Goal: Information Seeking & Learning: Understand process/instructions

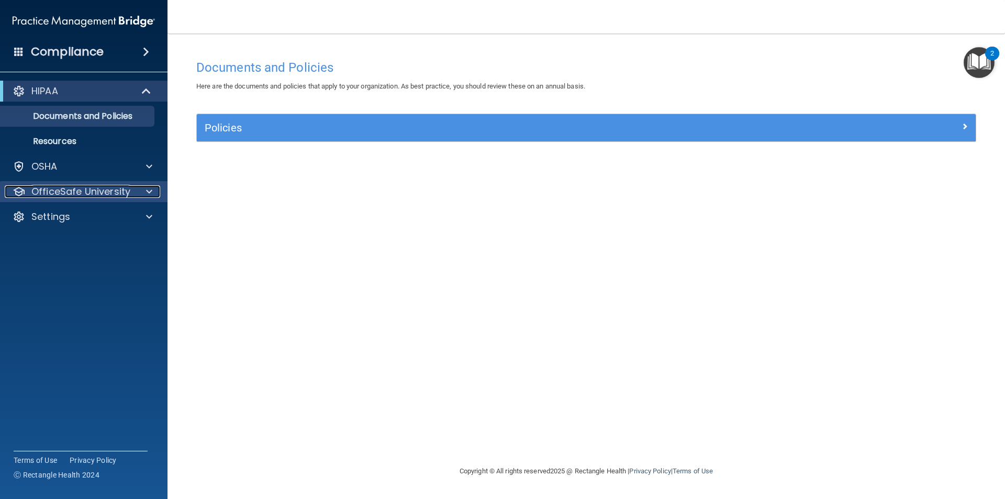
click at [148, 192] on span at bounding box center [149, 191] width 6 height 13
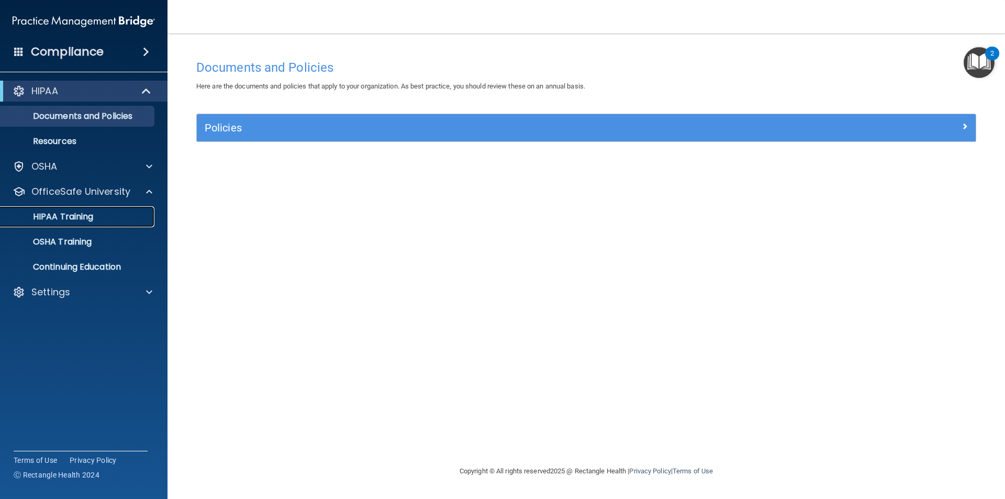
click at [72, 208] on link "HIPAA Training" at bounding box center [72, 216] width 165 height 21
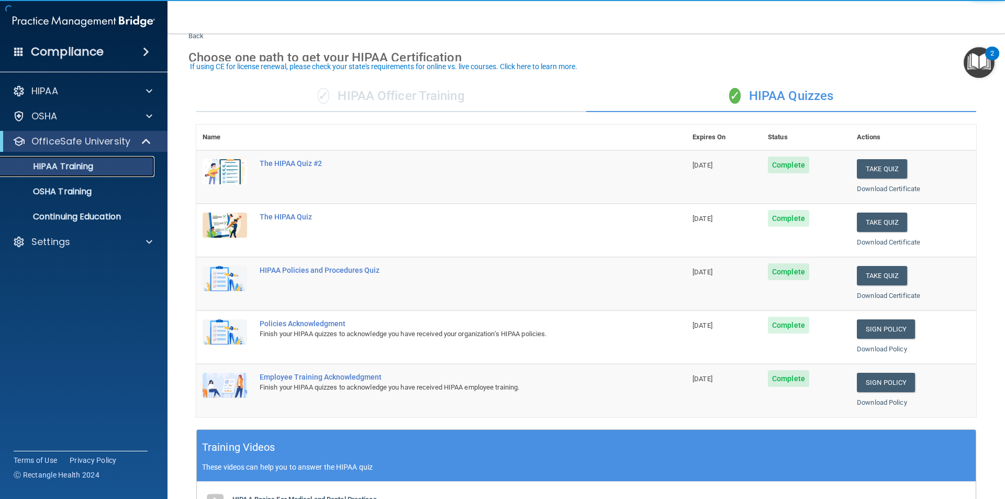
scroll to position [52, 0]
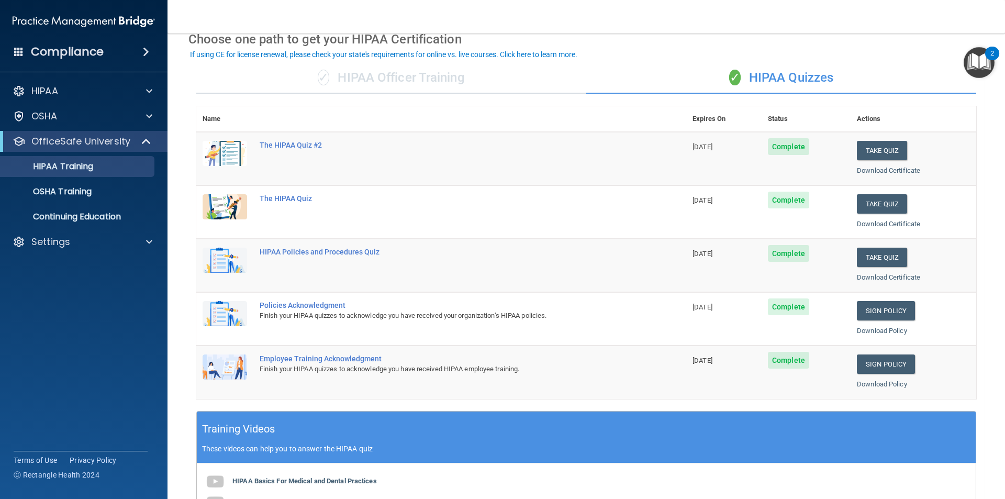
click at [781, 147] on span "Complete" at bounding box center [788, 146] width 41 height 17
click at [873, 167] on link "Download Certificate" at bounding box center [888, 171] width 63 height 8
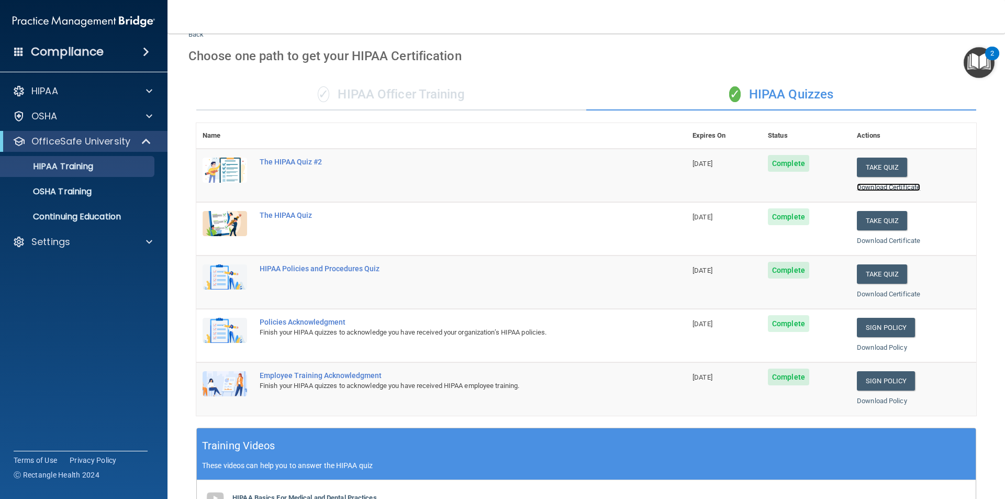
scroll to position [0, 0]
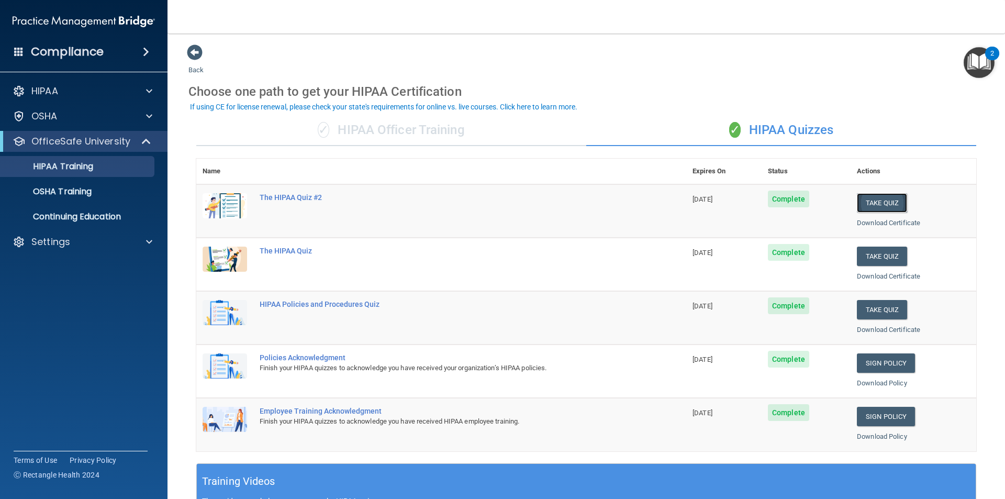
click at [885, 208] on button "Take Quiz" at bounding box center [882, 202] width 50 height 19
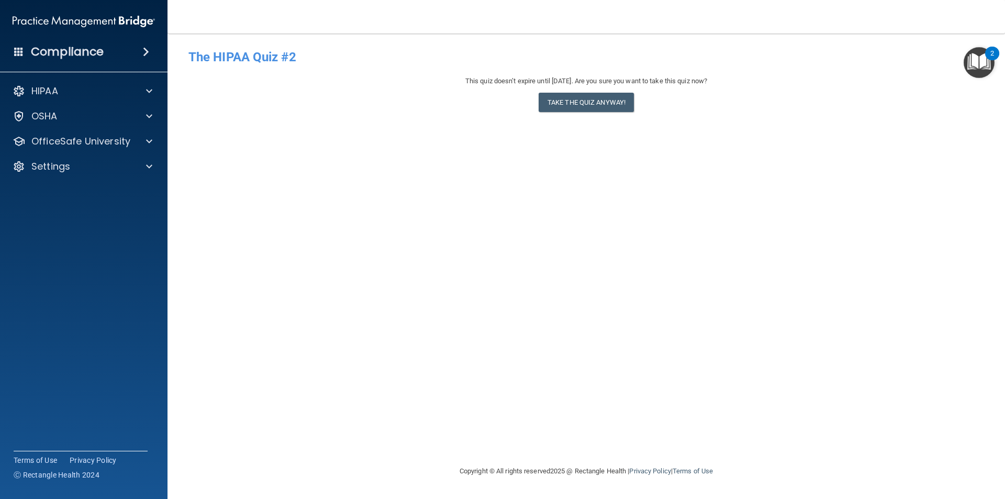
click at [978, 64] on img "Open Resource Center, 2 new notifications" at bounding box center [979, 62] width 31 height 31
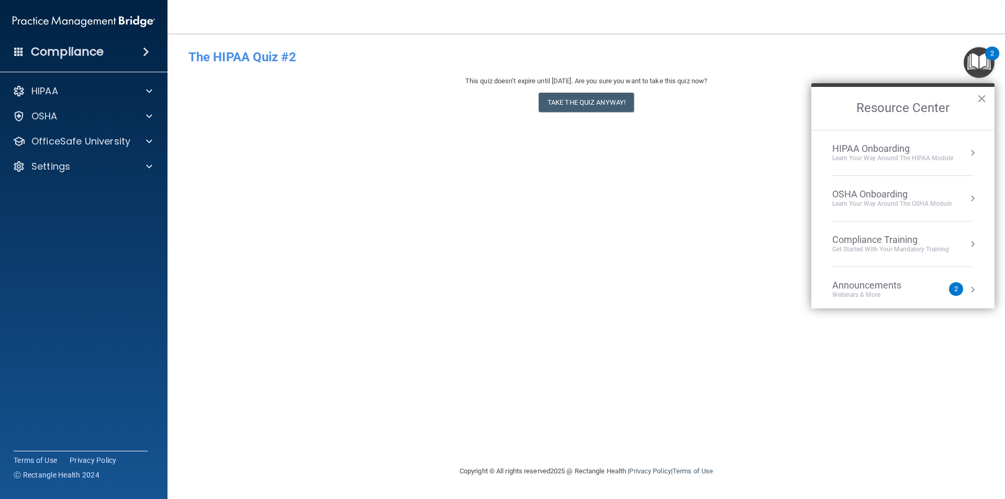
click at [983, 96] on button "×" at bounding box center [982, 98] width 10 height 17
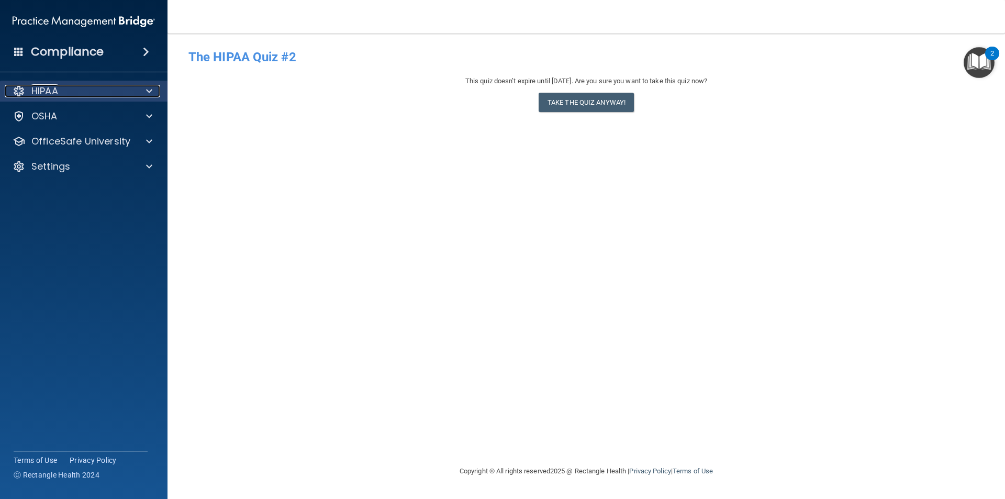
click at [150, 97] on span at bounding box center [149, 91] width 6 height 13
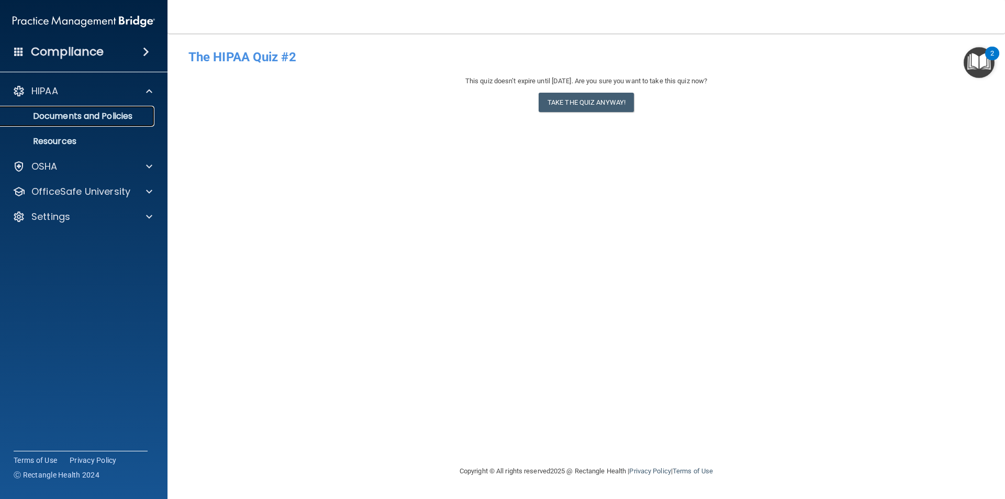
click at [116, 120] on p "Documents and Policies" at bounding box center [78, 116] width 143 height 10
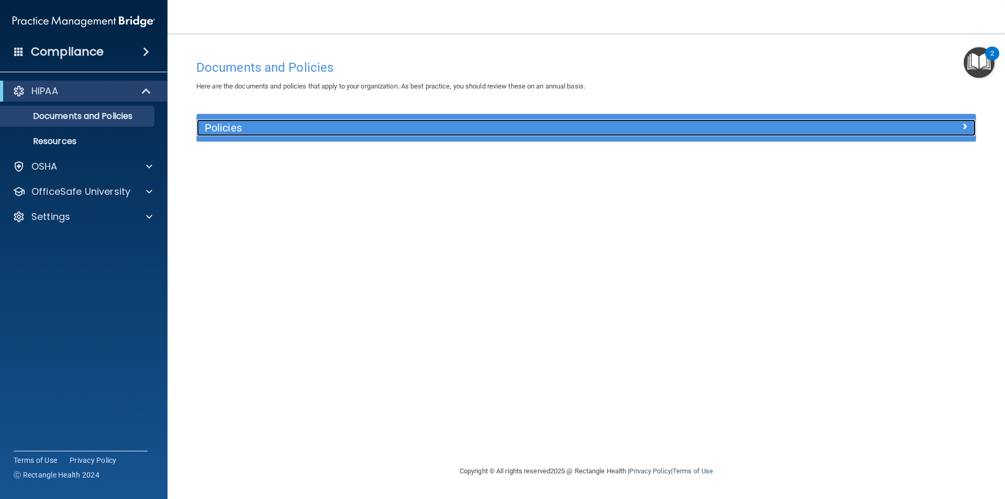
click at [959, 131] on div at bounding box center [878, 125] width 195 height 13
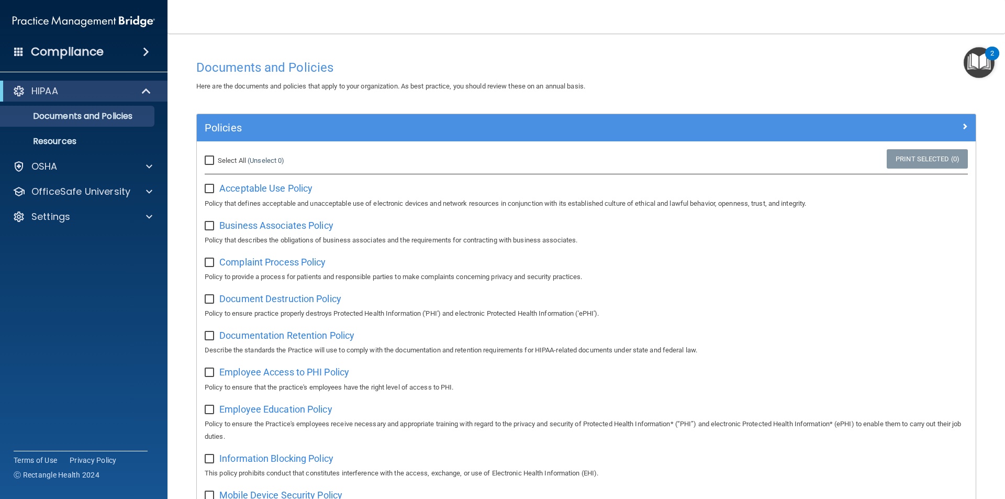
click at [143, 54] on span at bounding box center [146, 52] width 6 height 13
